Goal: Navigation & Orientation: Find specific page/section

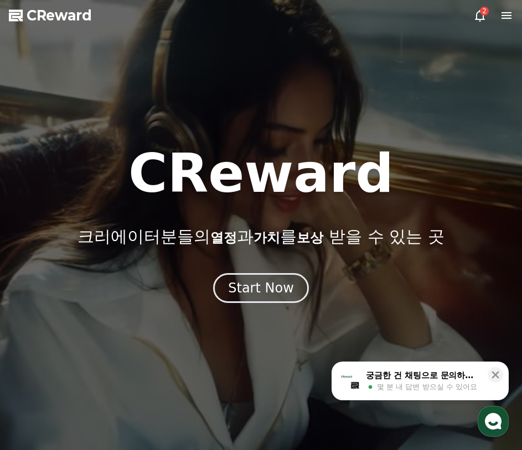
click at [468, 9] on div at bounding box center [261, 225] width 522 height 450
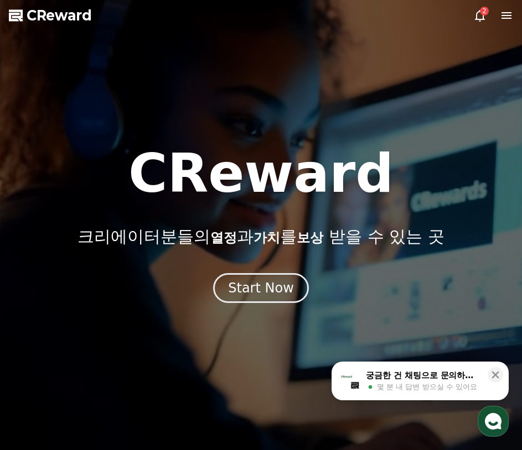
click at [480, 13] on icon at bounding box center [479, 15] width 13 height 13
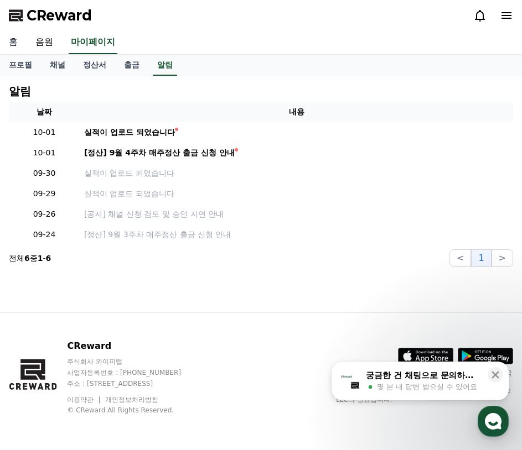
click at [16, 42] on link "홈" at bounding box center [13, 42] width 27 height 23
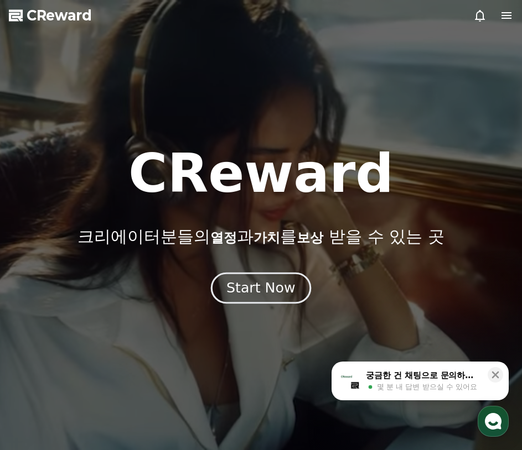
click at [255, 283] on div "Start Now" at bounding box center [260, 288] width 69 height 19
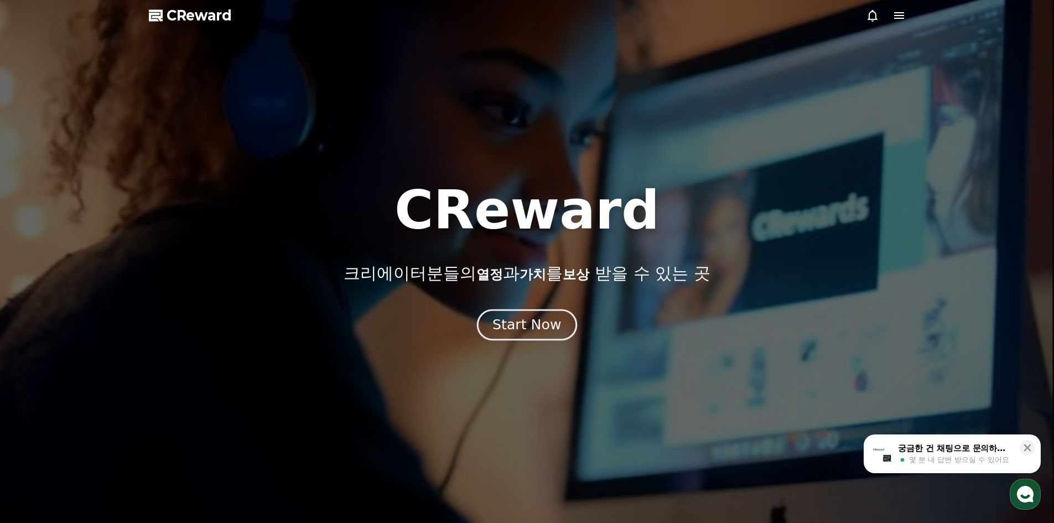
click at [521, 319] on button "Start Now" at bounding box center [527, 325] width 100 height 32
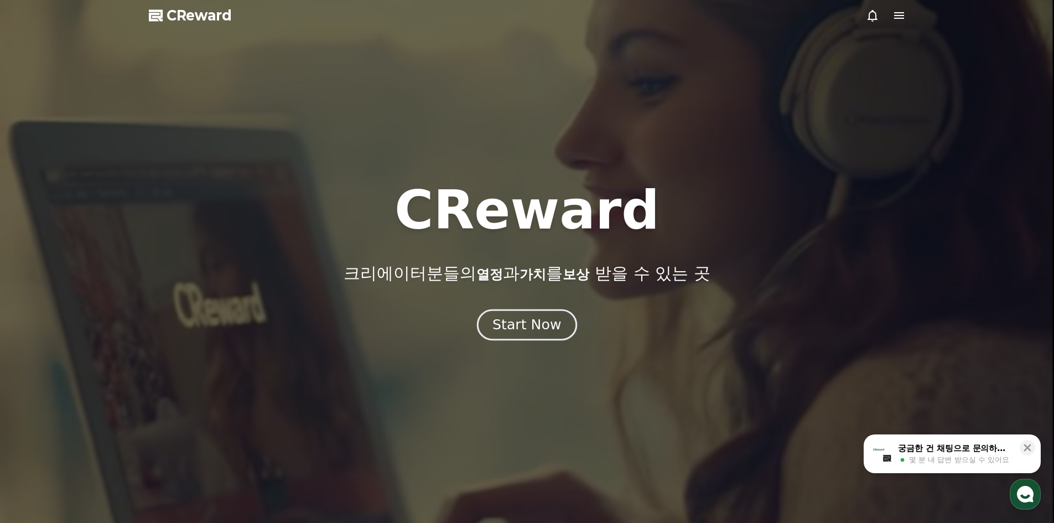
click at [521, 330] on div "Start Now" at bounding box center [526, 324] width 69 height 19
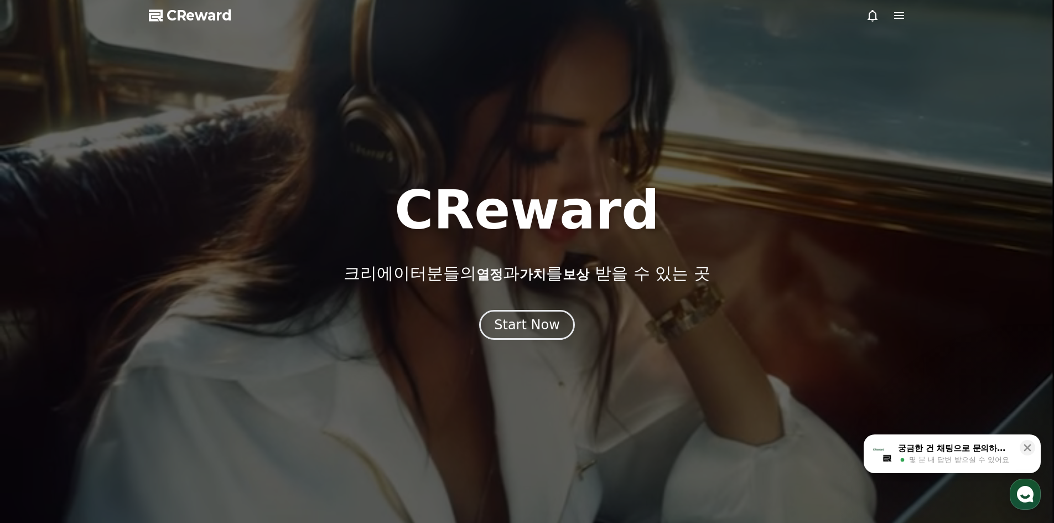
click at [152, 17] on icon at bounding box center [156, 15] width 15 height 15
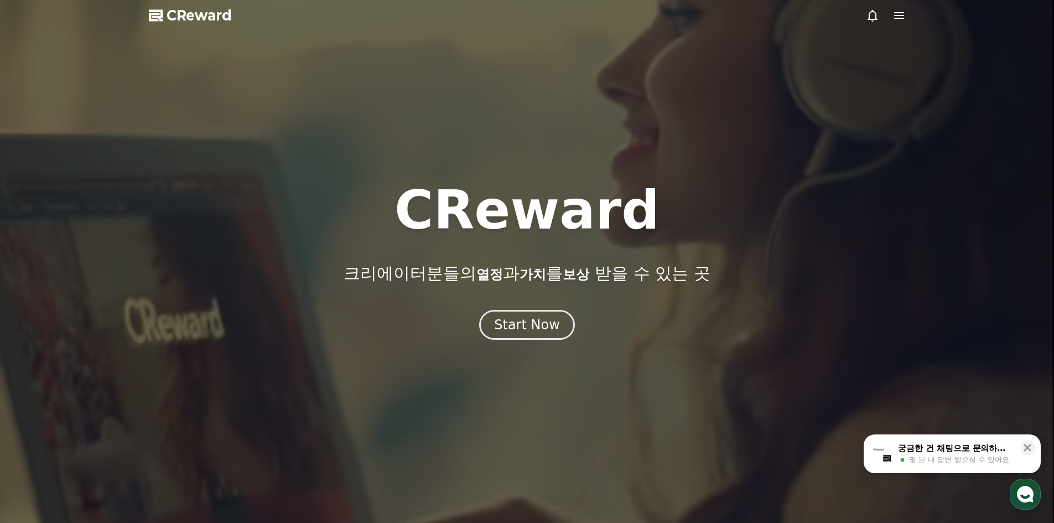
click at [521, 9] on icon at bounding box center [898, 15] width 13 height 13
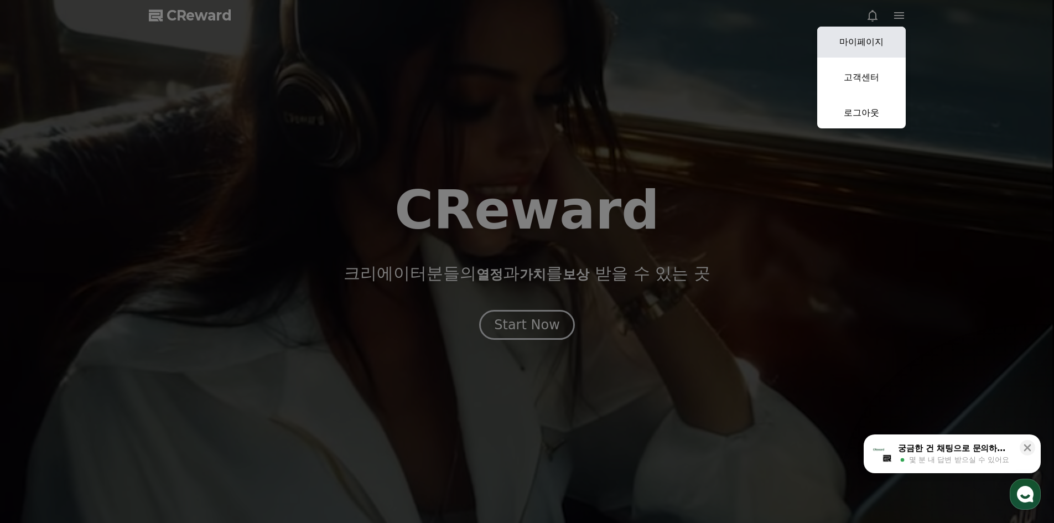
click at [521, 49] on link "마이페이지" at bounding box center [861, 42] width 88 height 31
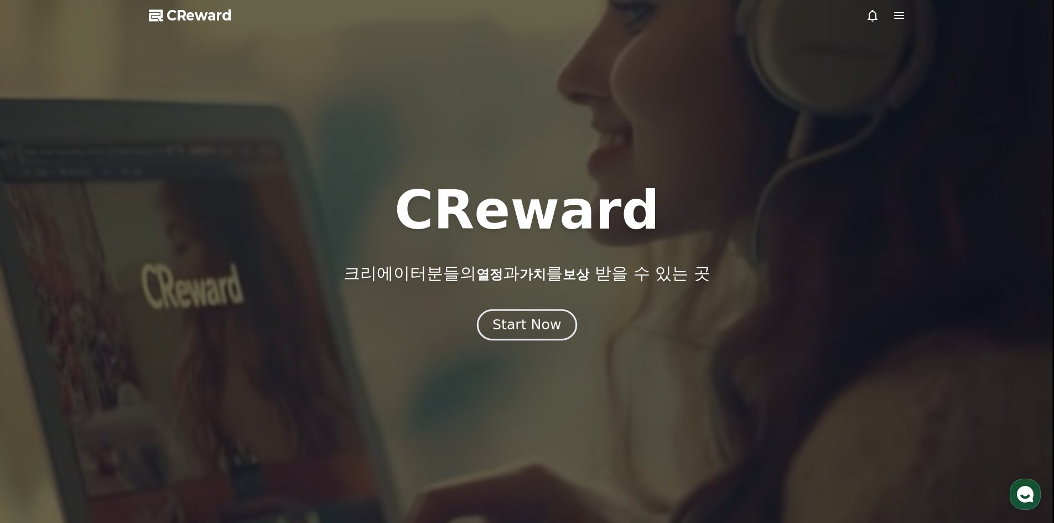
click at [521, 331] on div "Start Now" at bounding box center [526, 324] width 69 height 19
